Goal: Transaction & Acquisition: Purchase product/service

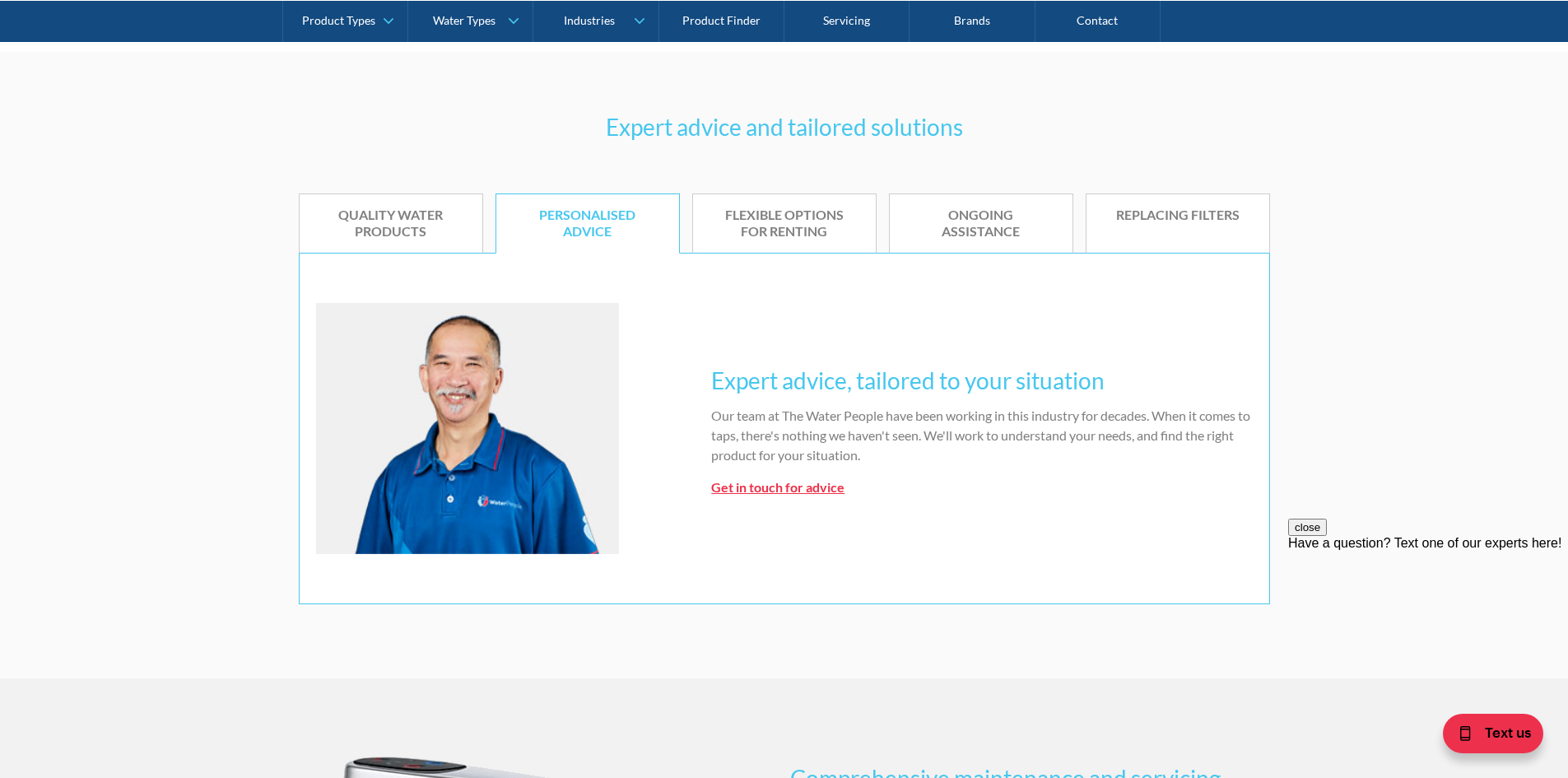
scroll to position [988, 0]
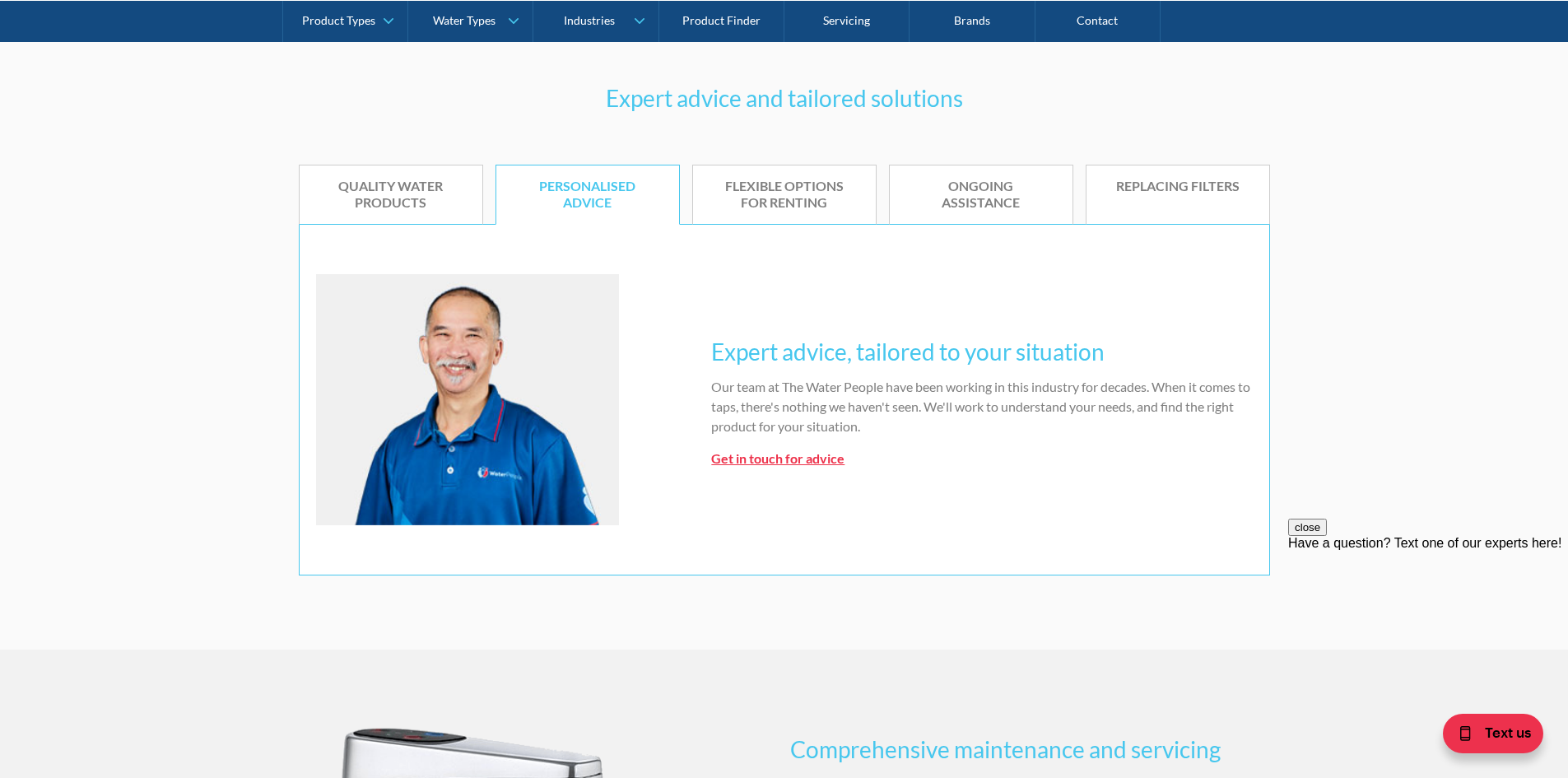
click at [374, 200] on div "Quality water products" at bounding box center [391, 194] width 134 height 34
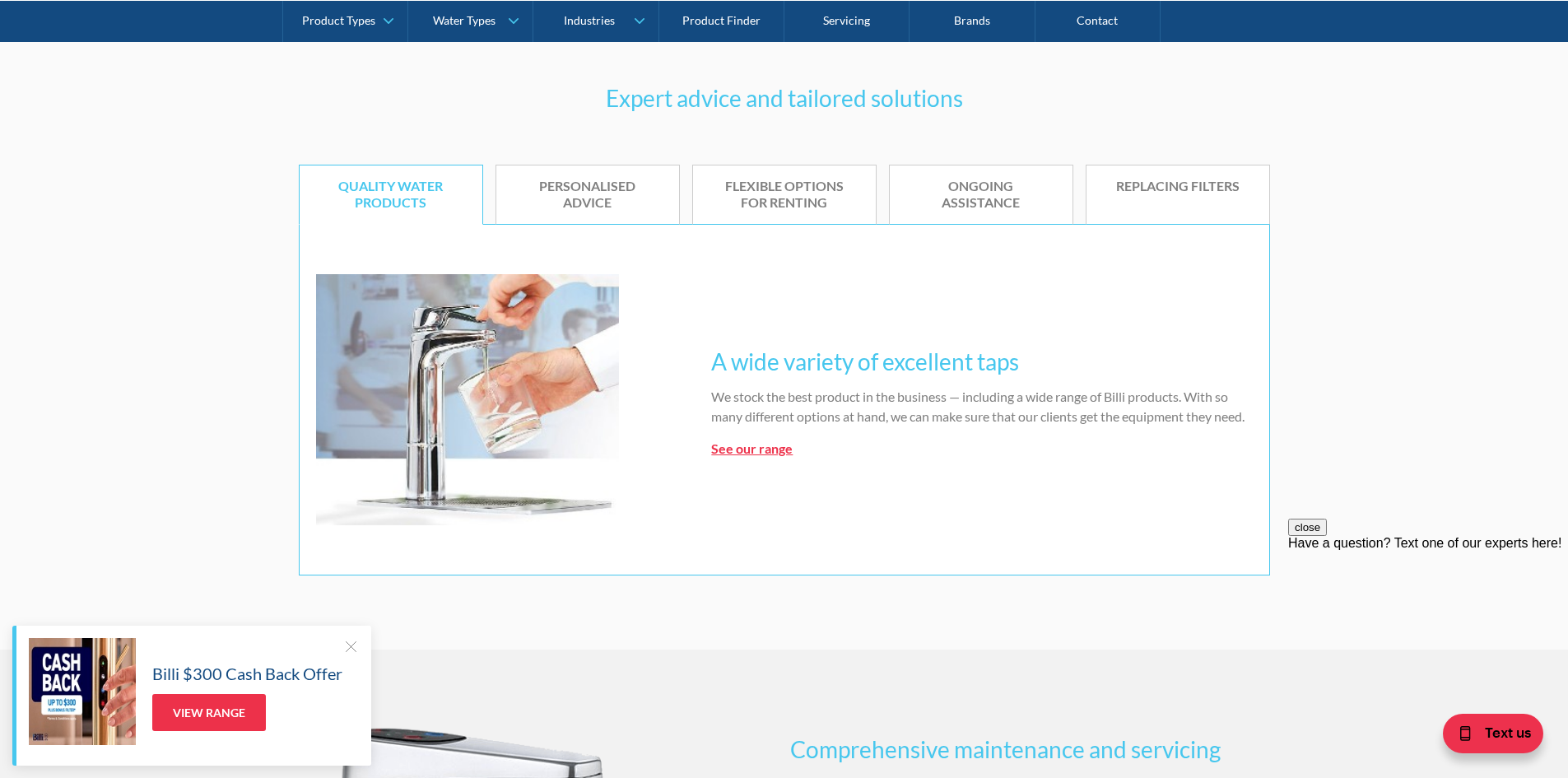
click at [537, 198] on div "Personalised advice" at bounding box center [588, 194] width 134 height 34
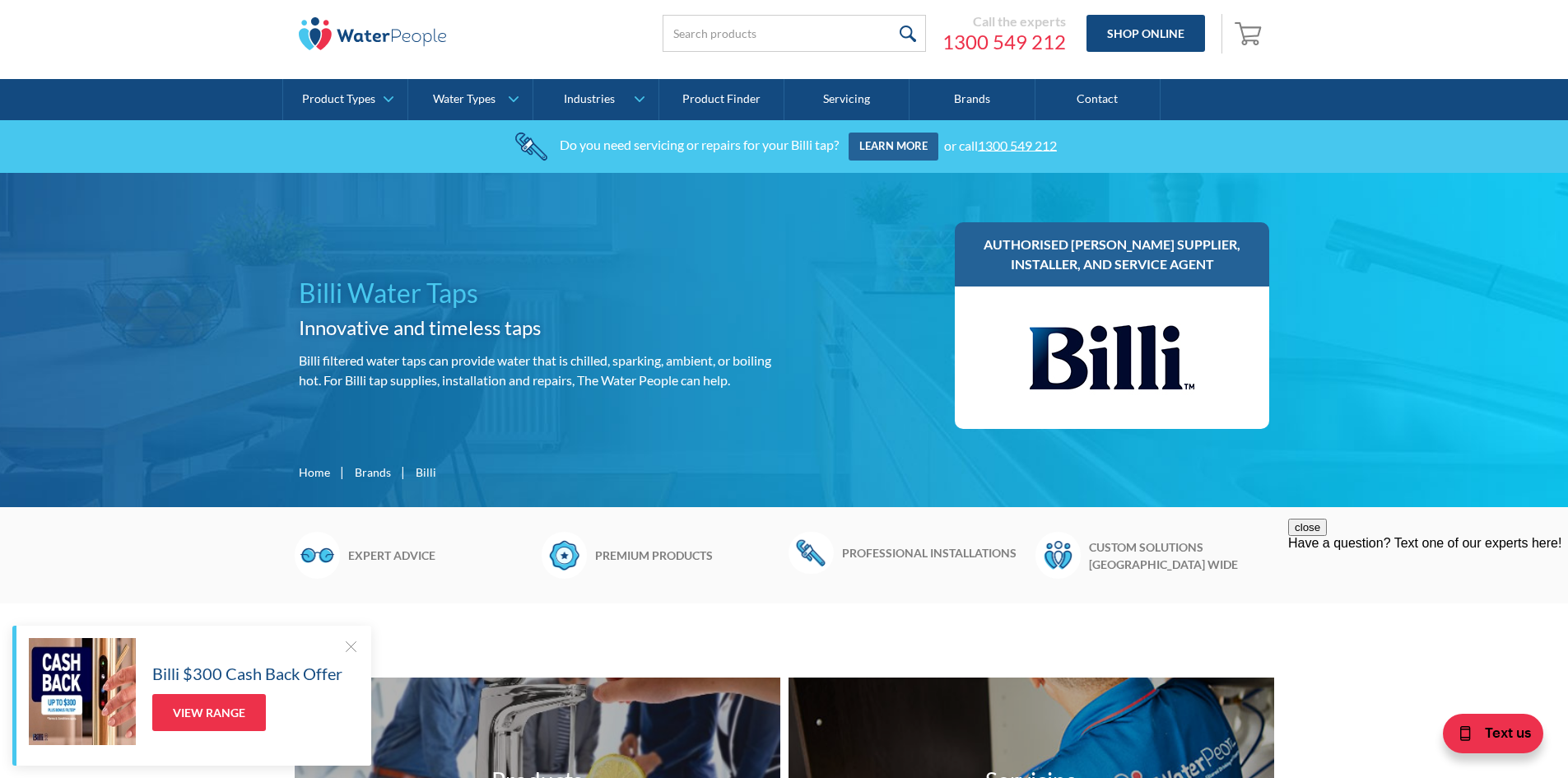
scroll to position [0, 0]
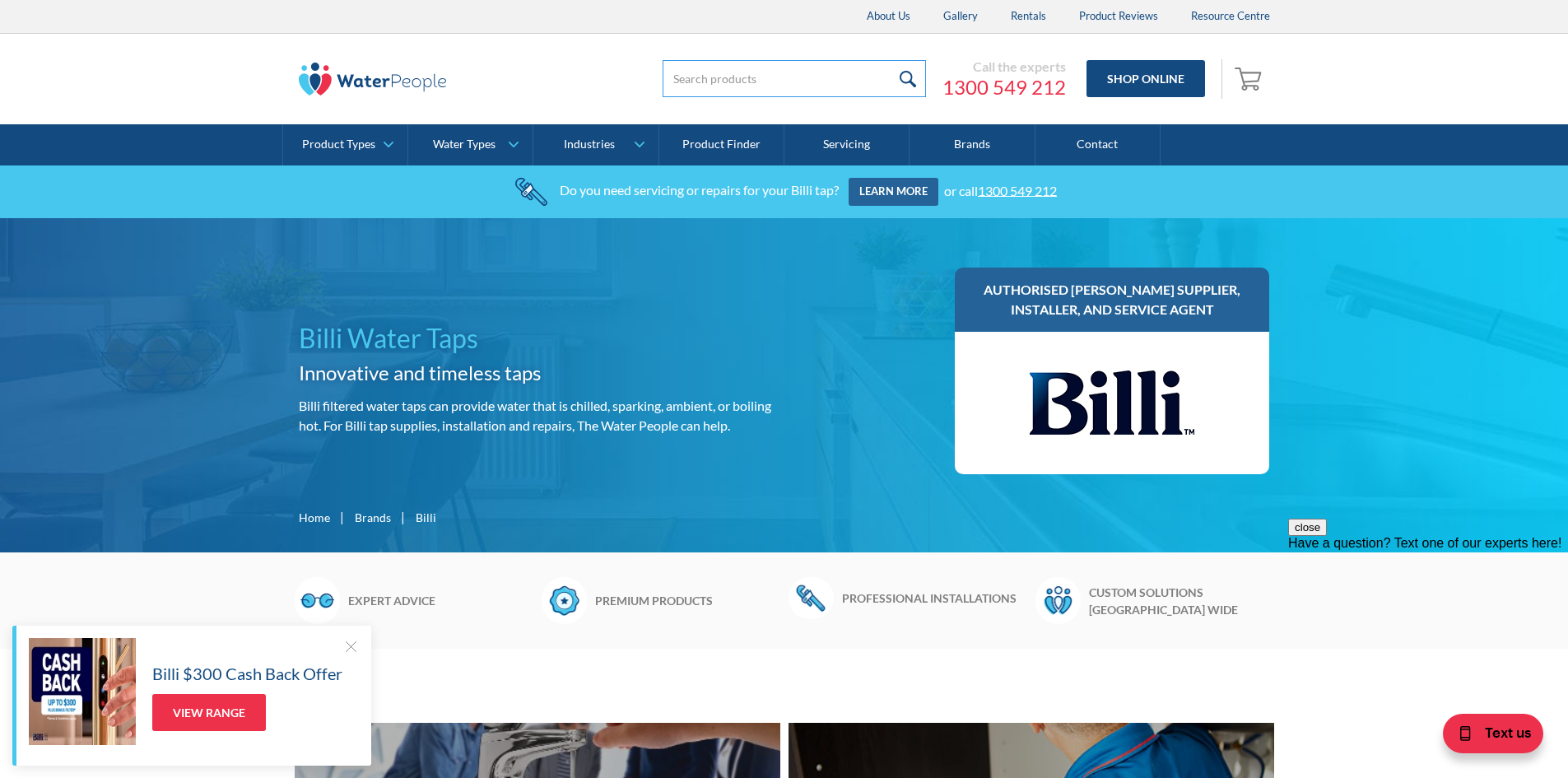
click at [754, 84] on input "search" at bounding box center [795, 78] width 264 height 37
type input "billi taps"
click at [891, 60] on input "submit" at bounding box center [909, 78] width 35 height 37
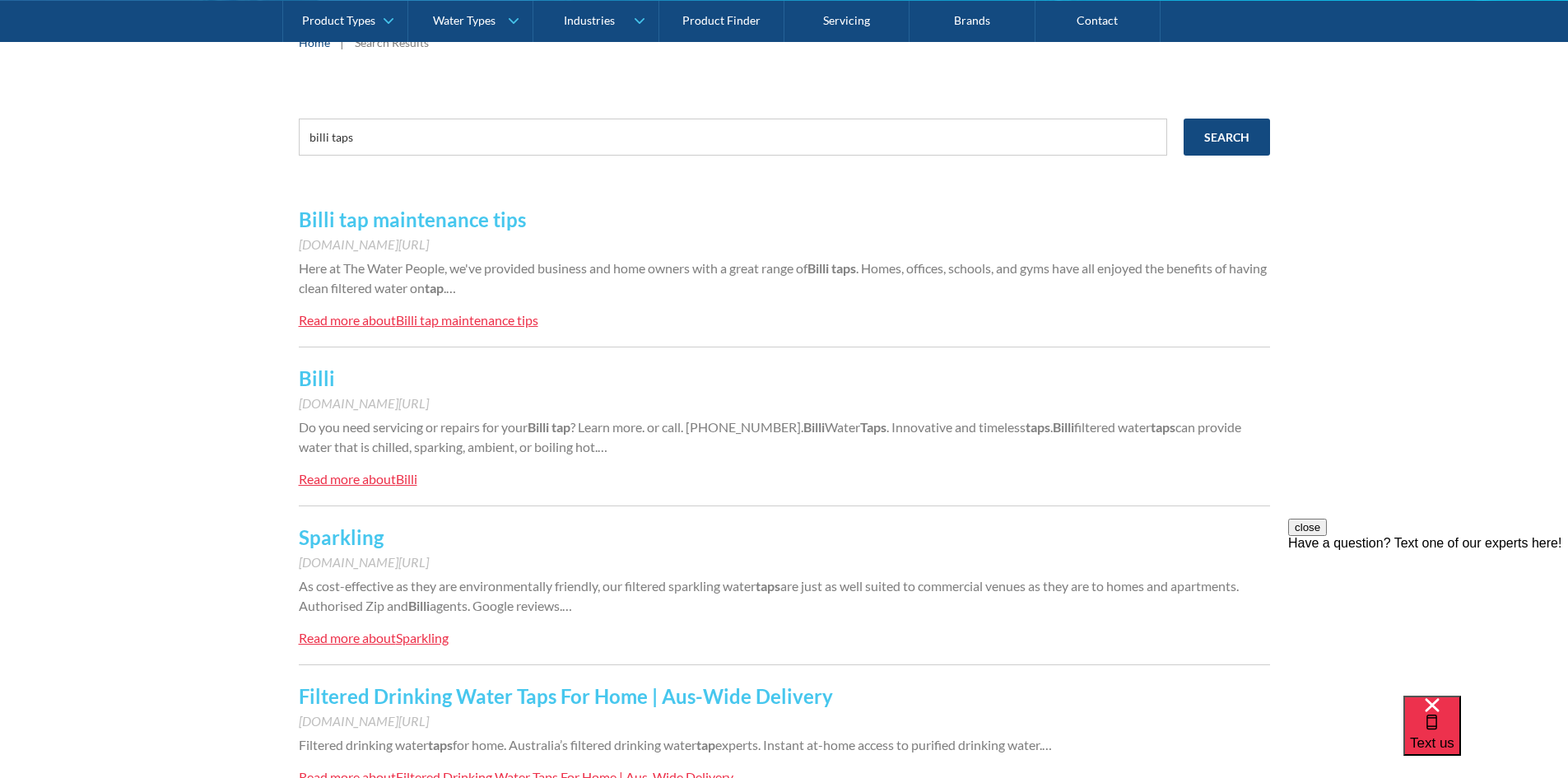
click at [317, 378] on link "Billi" at bounding box center [316, 378] width 36 height 24
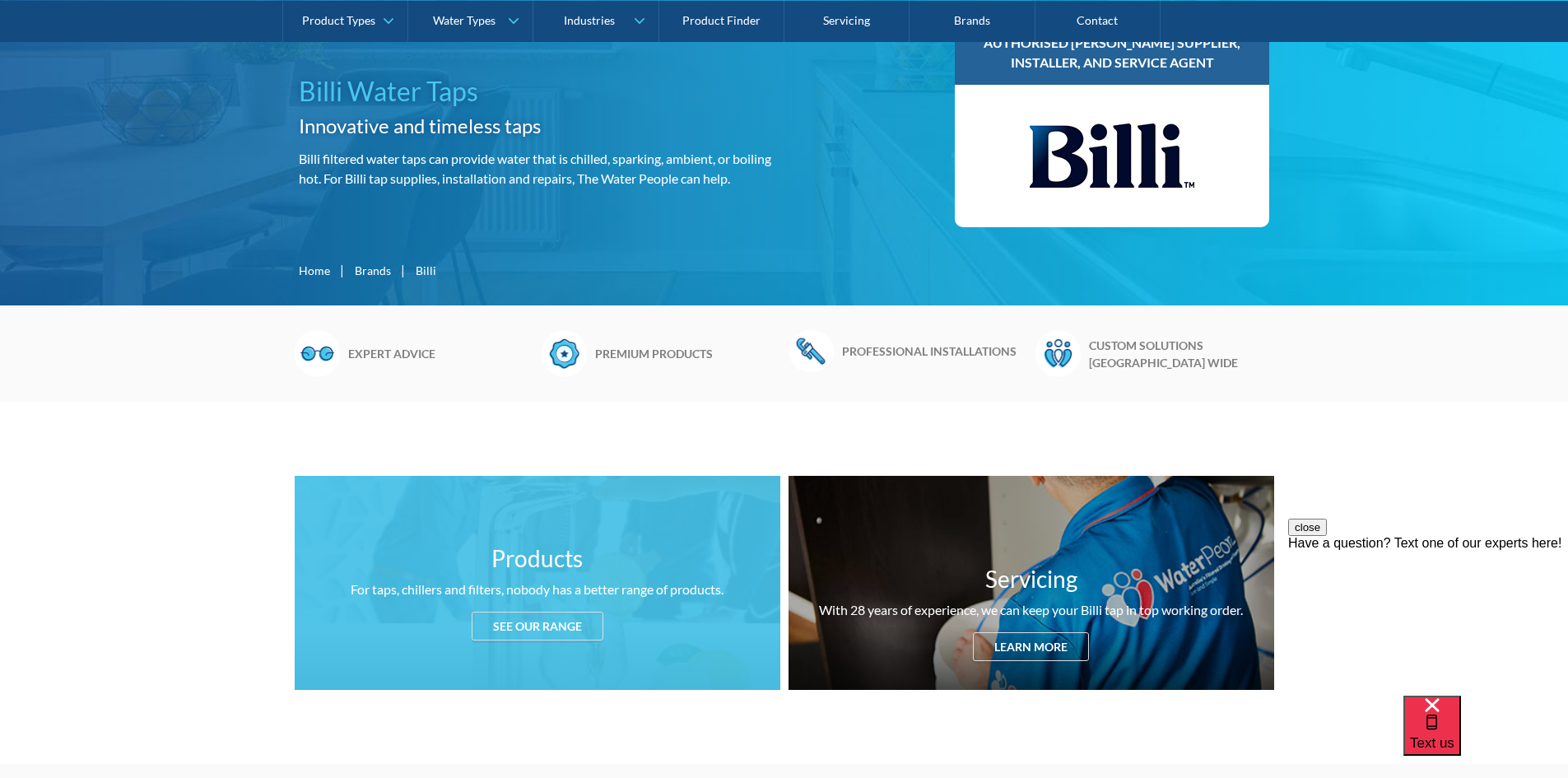
click at [489, 630] on div "See our range" at bounding box center [538, 626] width 132 height 29
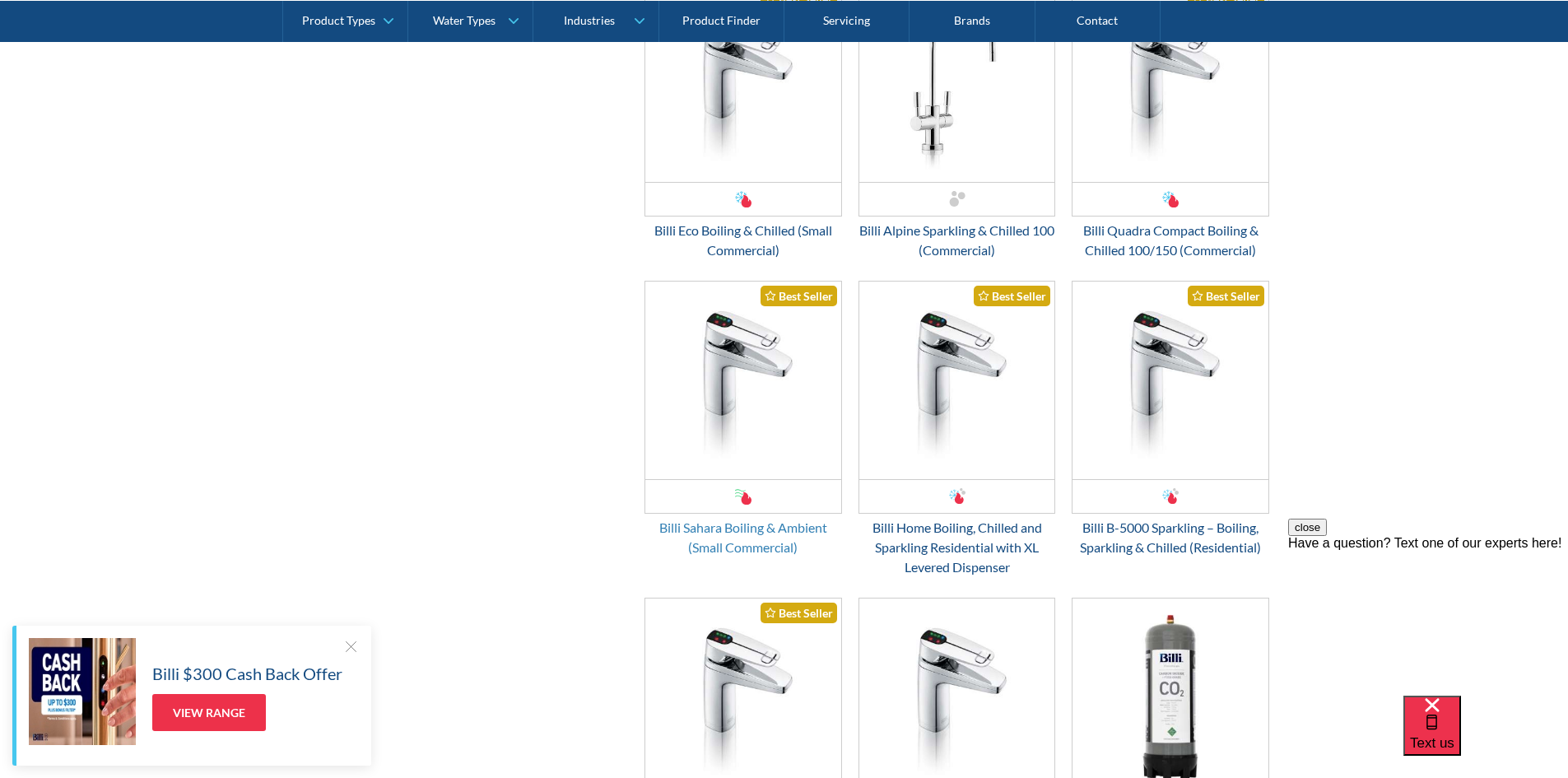
scroll to position [2504, 0]
